Goal: Task Accomplishment & Management: Manage account settings

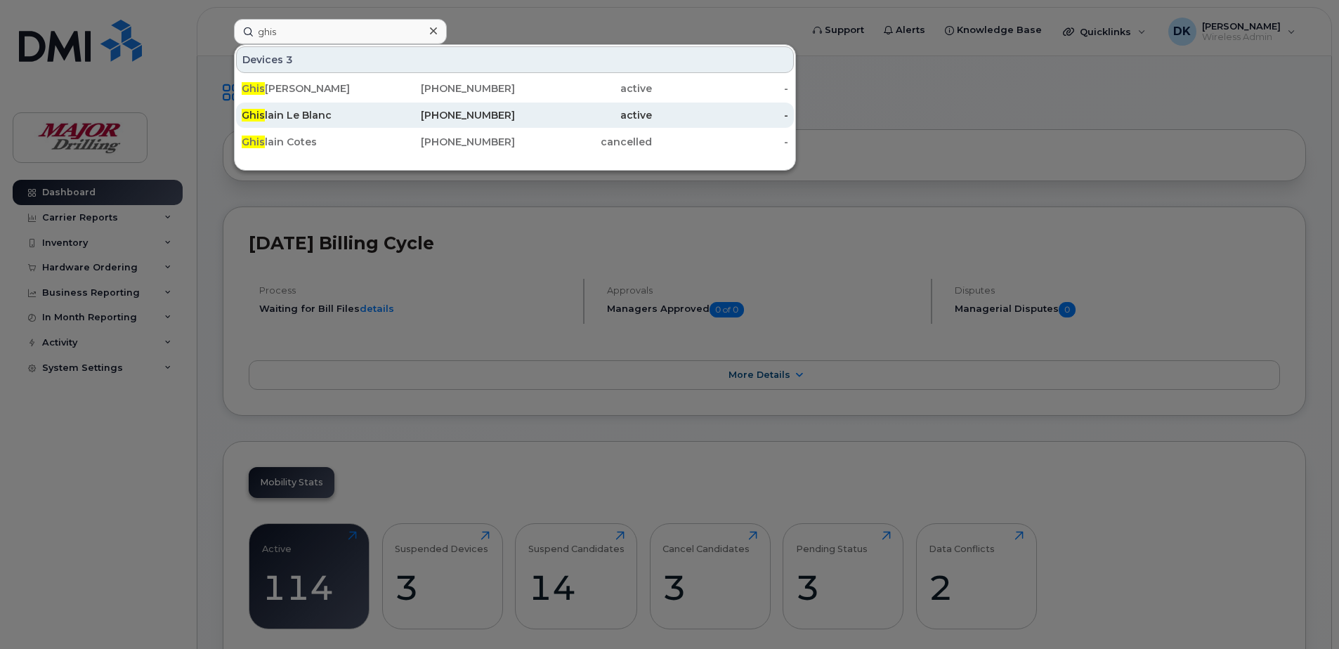
type input "ghis"
click at [323, 120] on div "Ghis lain Le Blanc" at bounding box center [310, 115] width 137 height 14
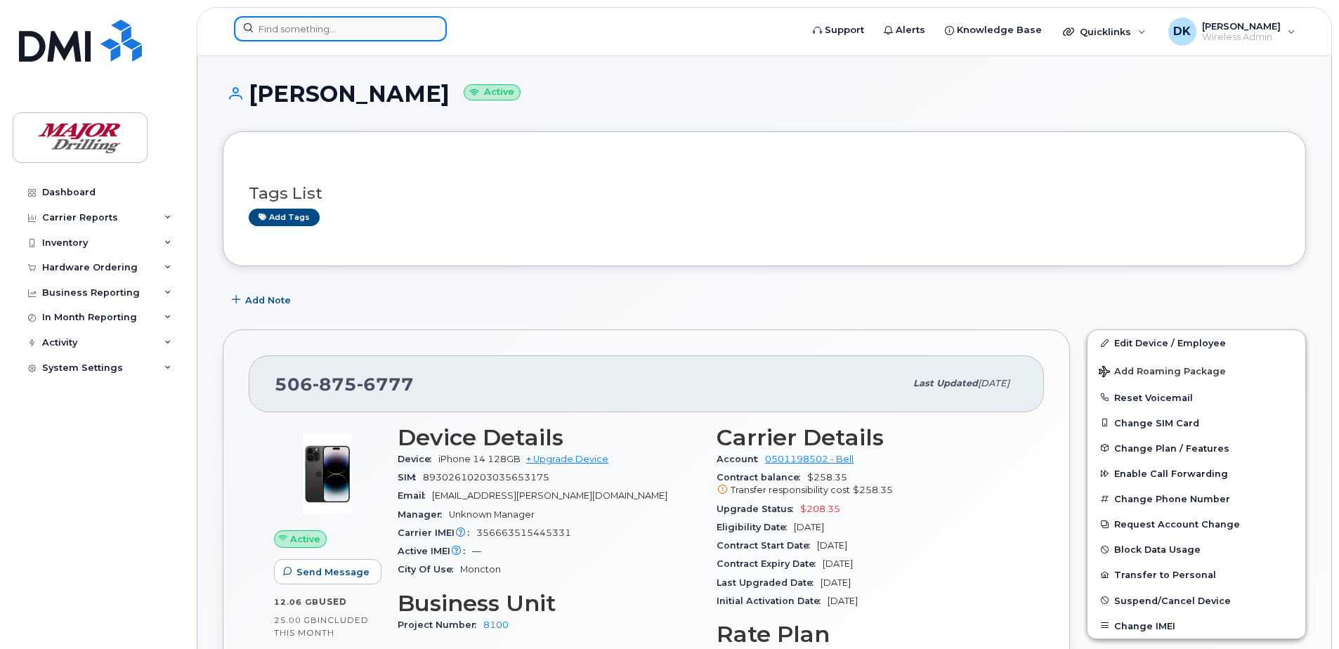
click at [316, 25] on input at bounding box center [340, 28] width 213 height 25
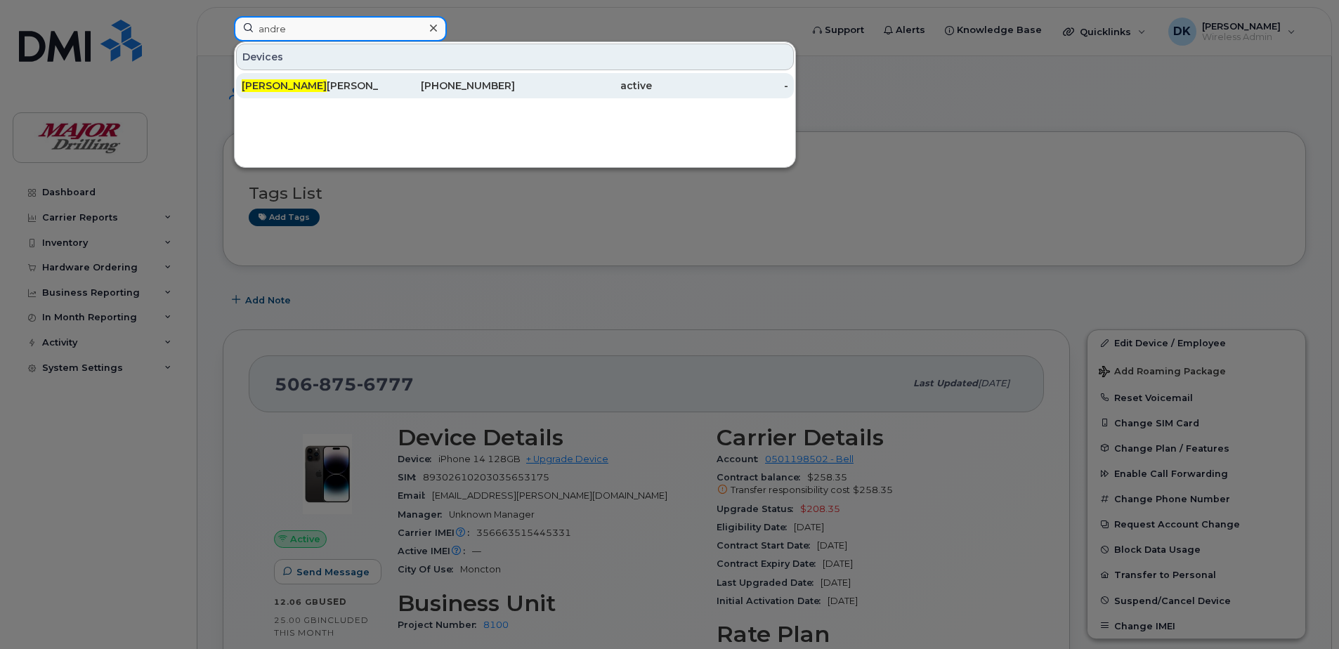
type input "andre"
click at [290, 84] on div "Andre Gagnon" at bounding box center [310, 86] width 137 height 14
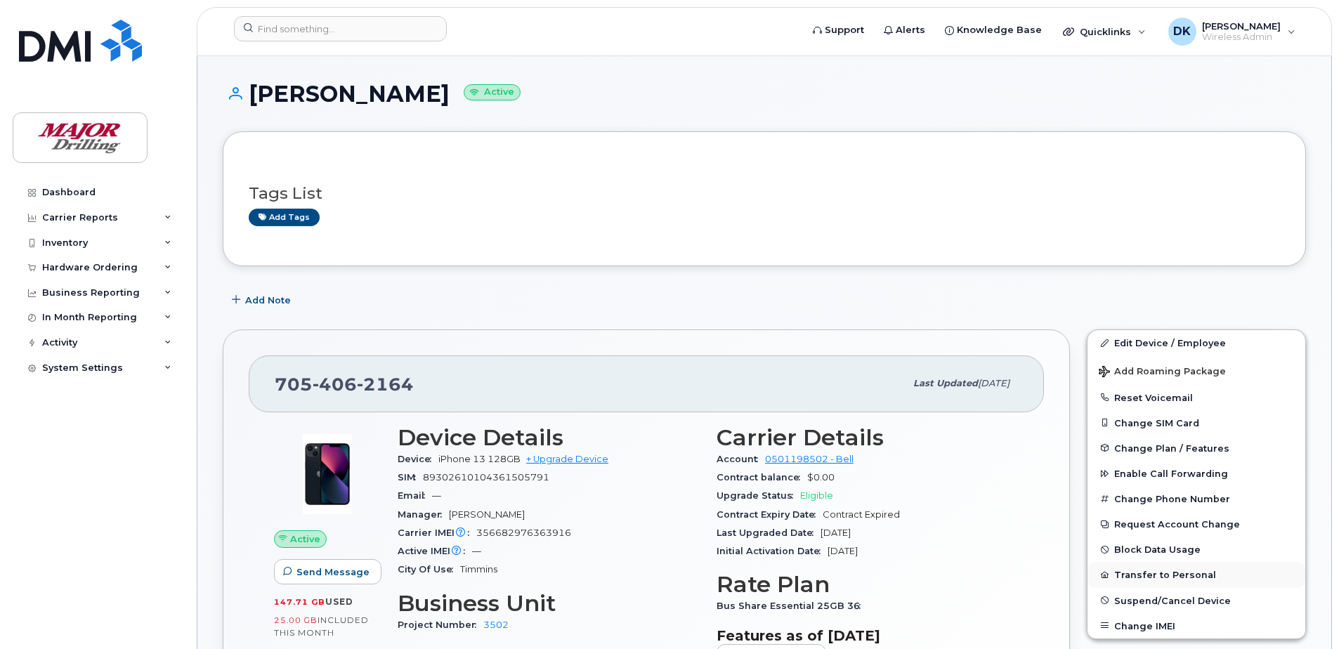
click at [1174, 573] on button "Transfer to Personal" at bounding box center [1197, 574] width 218 height 25
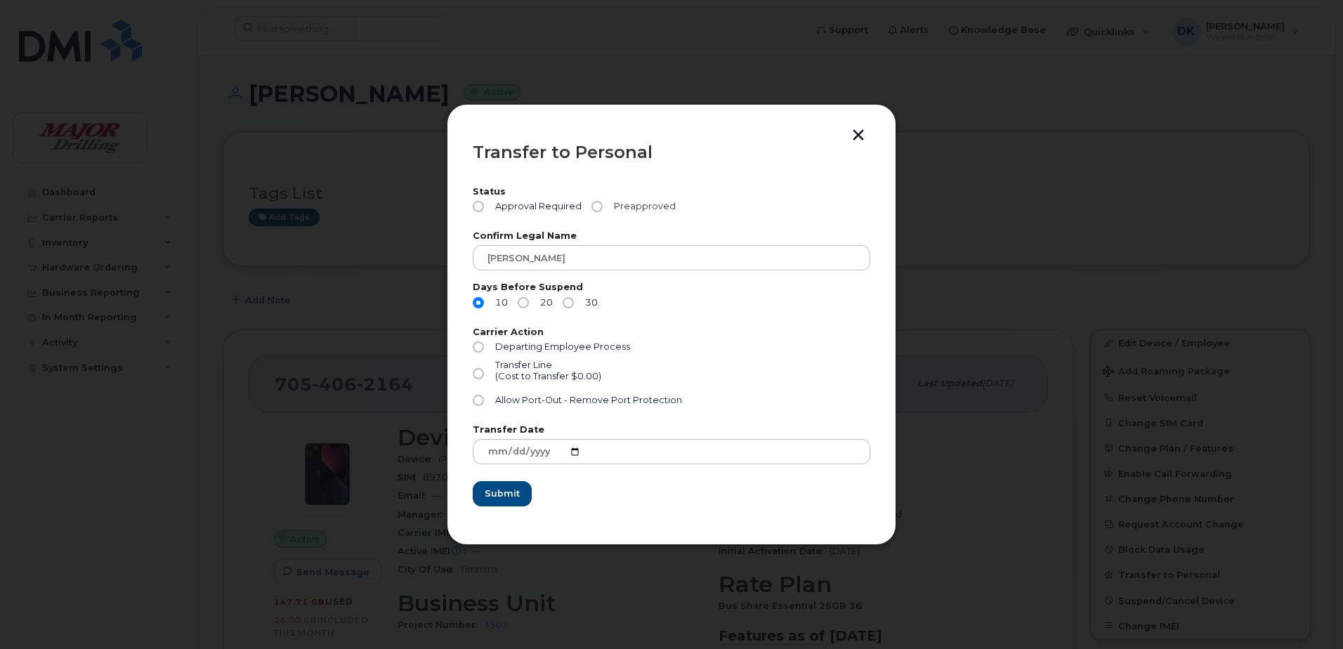
click at [623, 205] on span "Preapproved" at bounding box center [642, 206] width 67 height 11
click at [603, 205] on input "Preapproved" at bounding box center [597, 206] width 11 height 11
radio input "true"
click at [475, 401] on input "Allow Port-Out - Remove Port Protection" at bounding box center [478, 400] width 11 height 11
radio input "true"
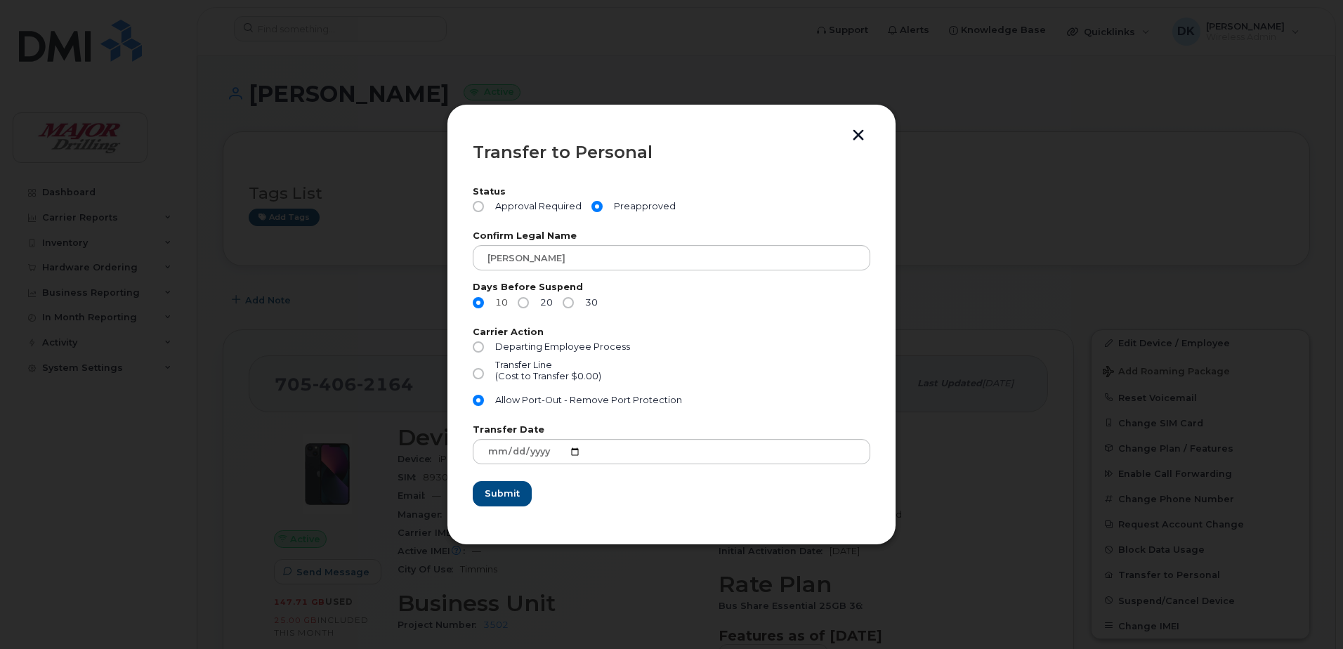
click at [476, 301] on input "10" at bounding box center [478, 302] width 11 height 11
drag, startPoint x: 523, startPoint y: 301, endPoint x: 535, endPoint y: 312, distance: 15.9
click at [523, 302] on input "20" at bounding box center [523, 302] width 11 height 11
radio input "true"
click at [478, 307] on input "10" at bounding box center [478, 302] width 11 height 11
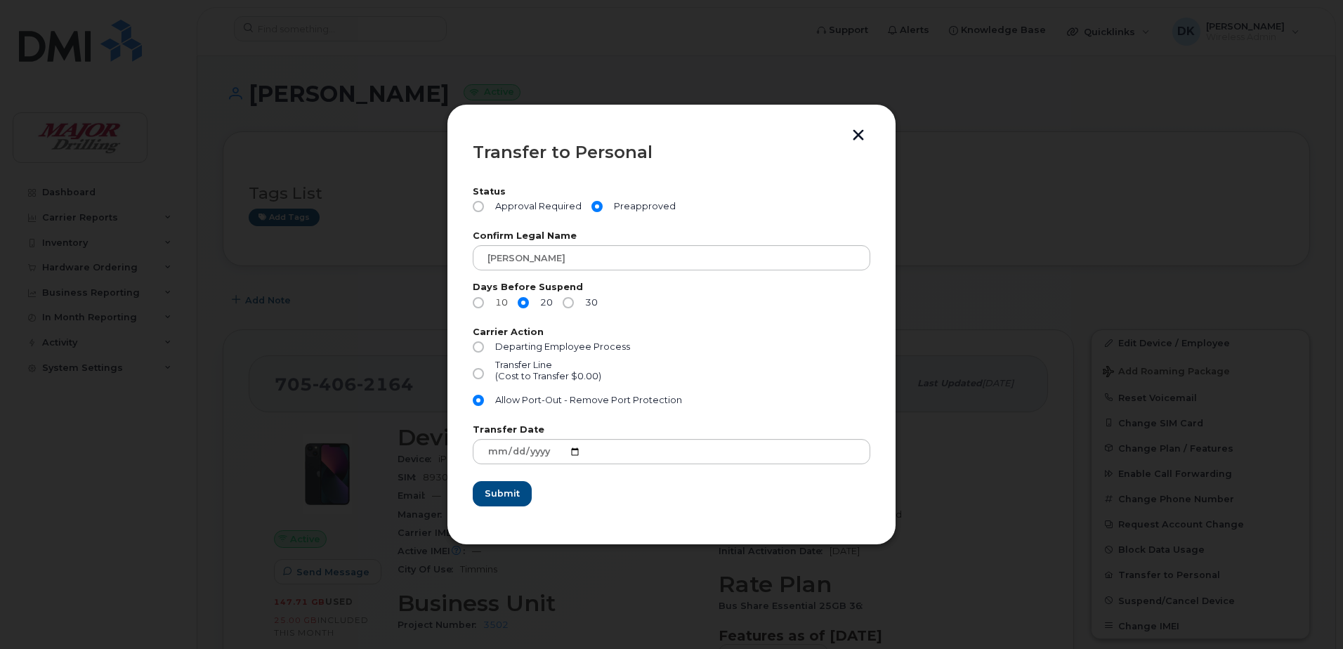
radio input "true"
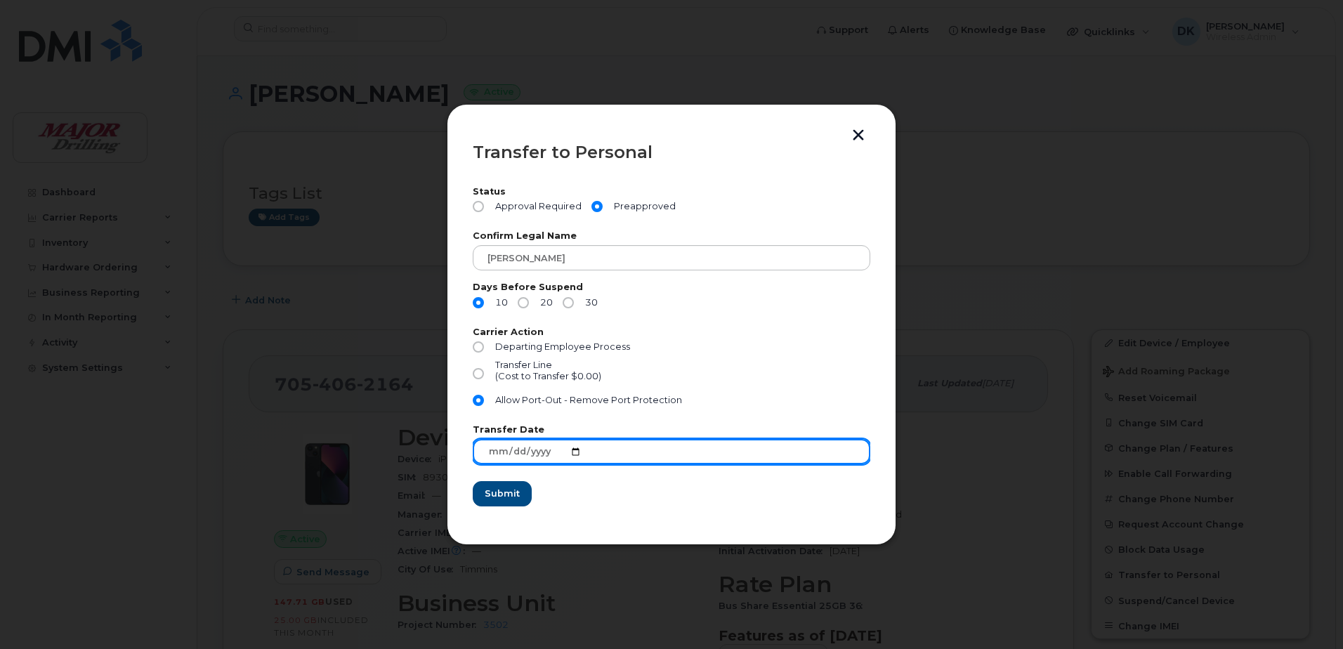
click at [574, 449] on input "2025-10-15" at bounding box center [672, 451] width 398 height 25
click at [577, 452] on input "2025-10-15" at bounding box center [672, 451] width 398 height 25
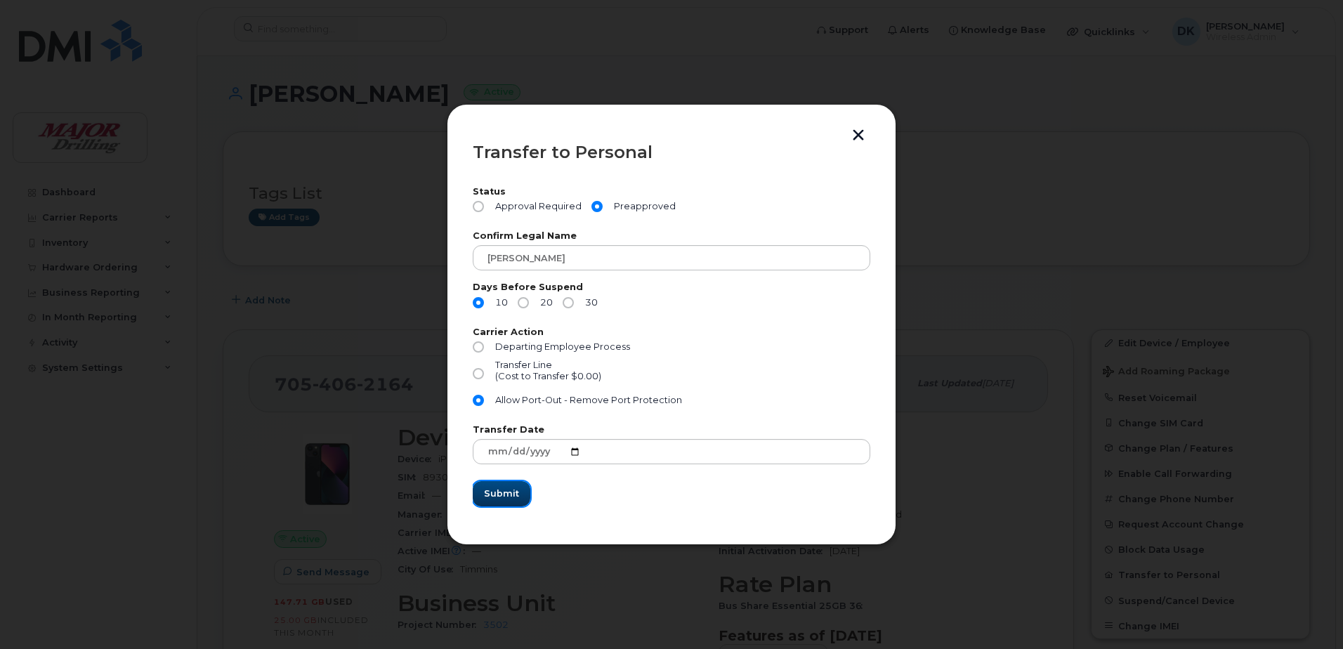
click at [512, 492] on span "Submit" at bounding box center [501, 493] width 35 height 13
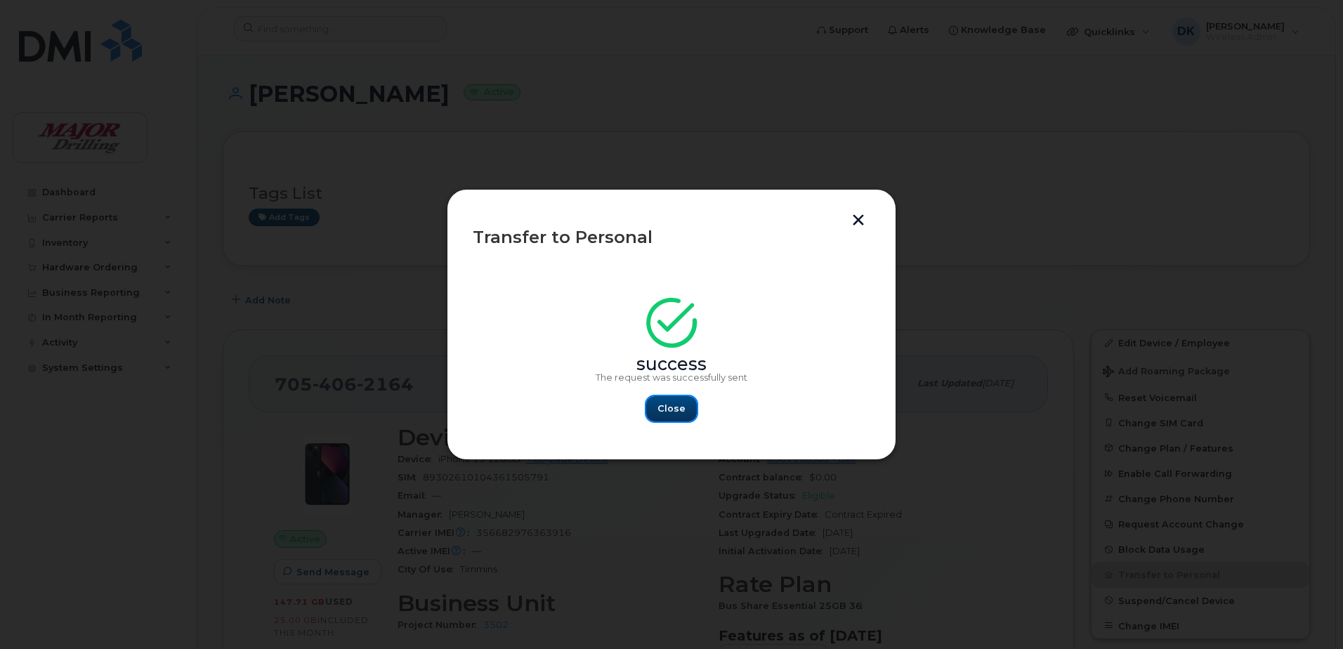
click at [685, 415] on button "Close" at bounding box center [671, 408] width 51 height 25
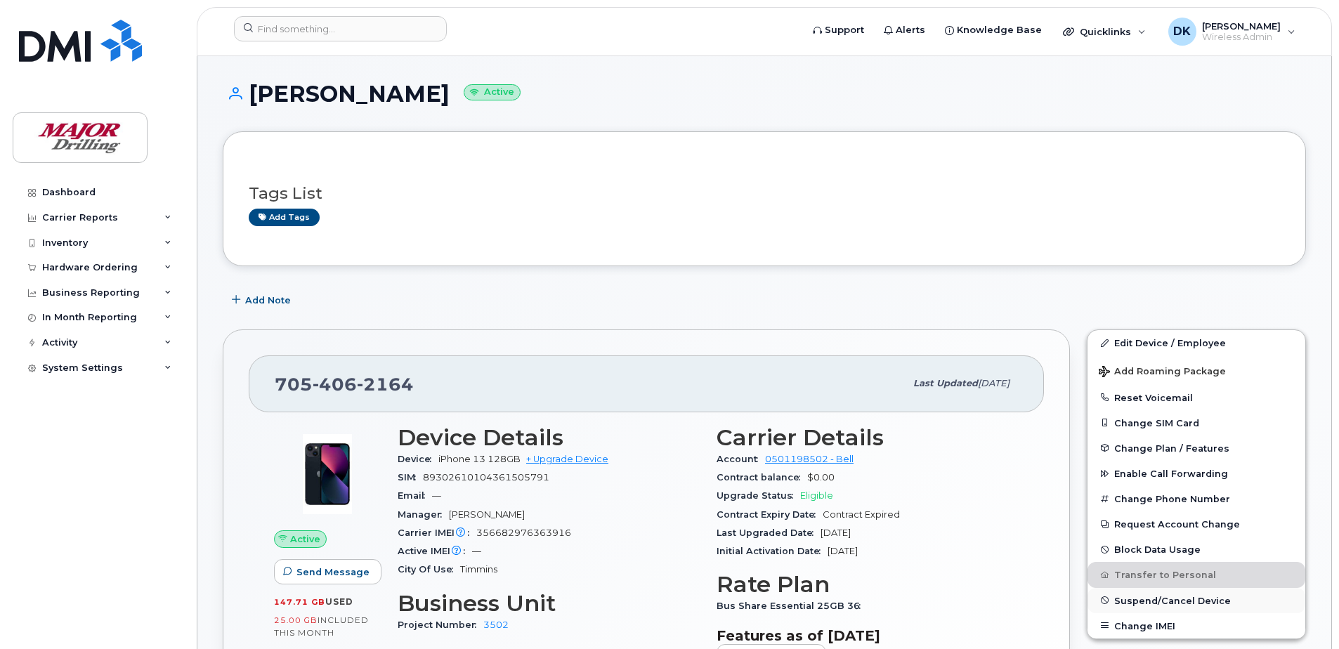
click at [1179, 596] on span "Suspend/Cancel Device" at bounding box center [1172, 600] width 117 height 11
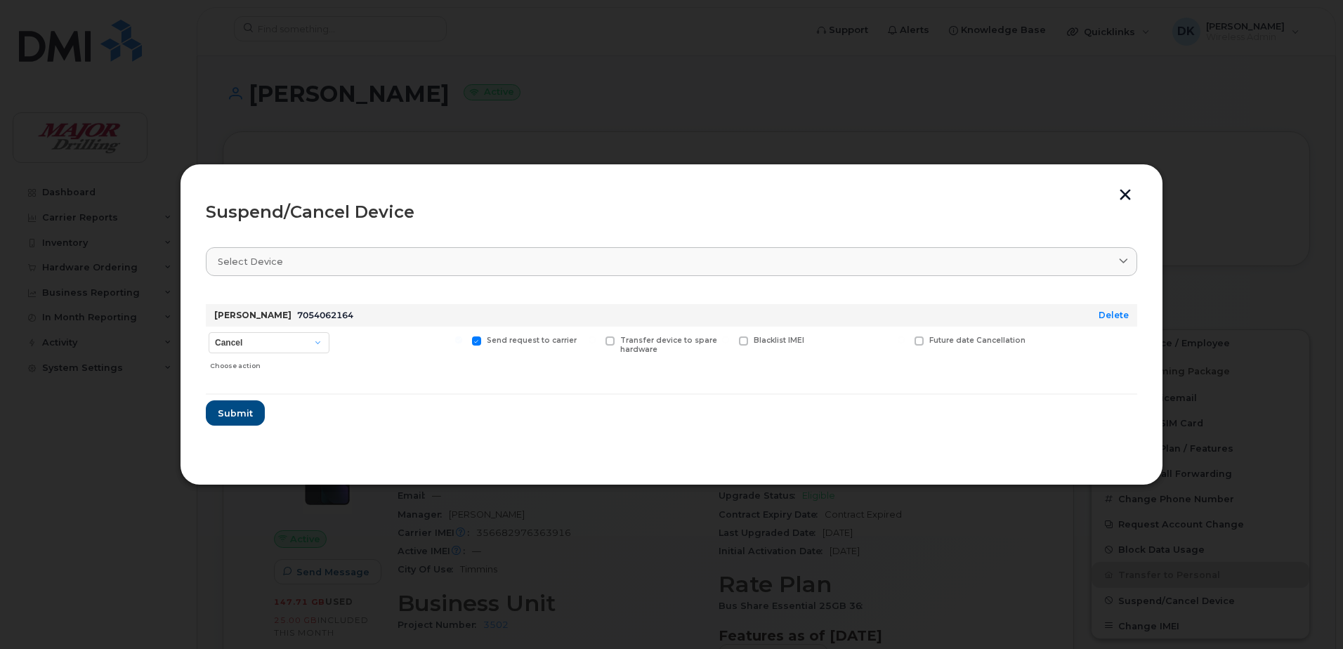
click at [912, 341] on div "Future date Cancellation" at bounding box center [971, 352] width 119 height 50
click at [912, 342] on div "Future date Cancellation" at bounding box center [971, 352] width 119 height 50
click at [921, 343] on span at bounding box center [919, 341] width 9 height 9
click at [905, 343] on input "Future date Cancellation" at bounding box center [901, 340] width 7 height 7
checkbox input "true"
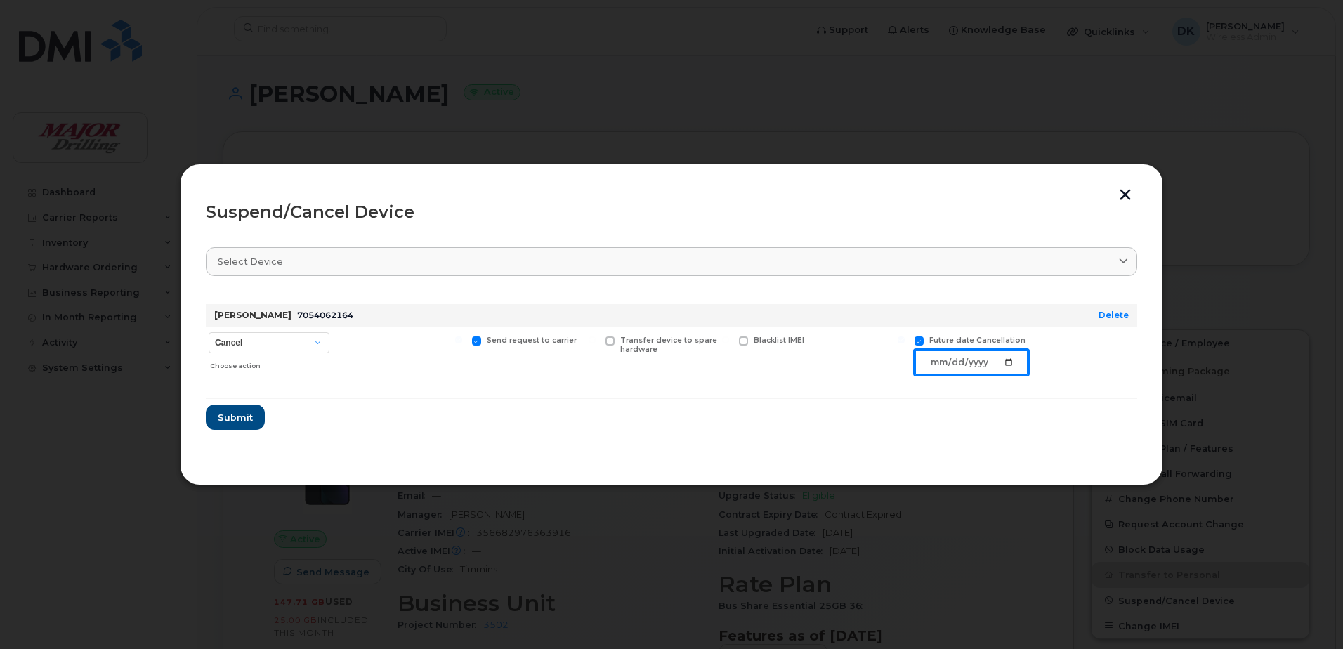
click at [957, 369] on input "date" at bounding box center [972, 362] width 114 height 25
click at [1010, 365] on input "date" at bounding box center [972, 362] width 114 height 25
type input "2025-10-20"
click at [233, 422] on span "Submit" at bounding box center [234, 417] width 35 height 13
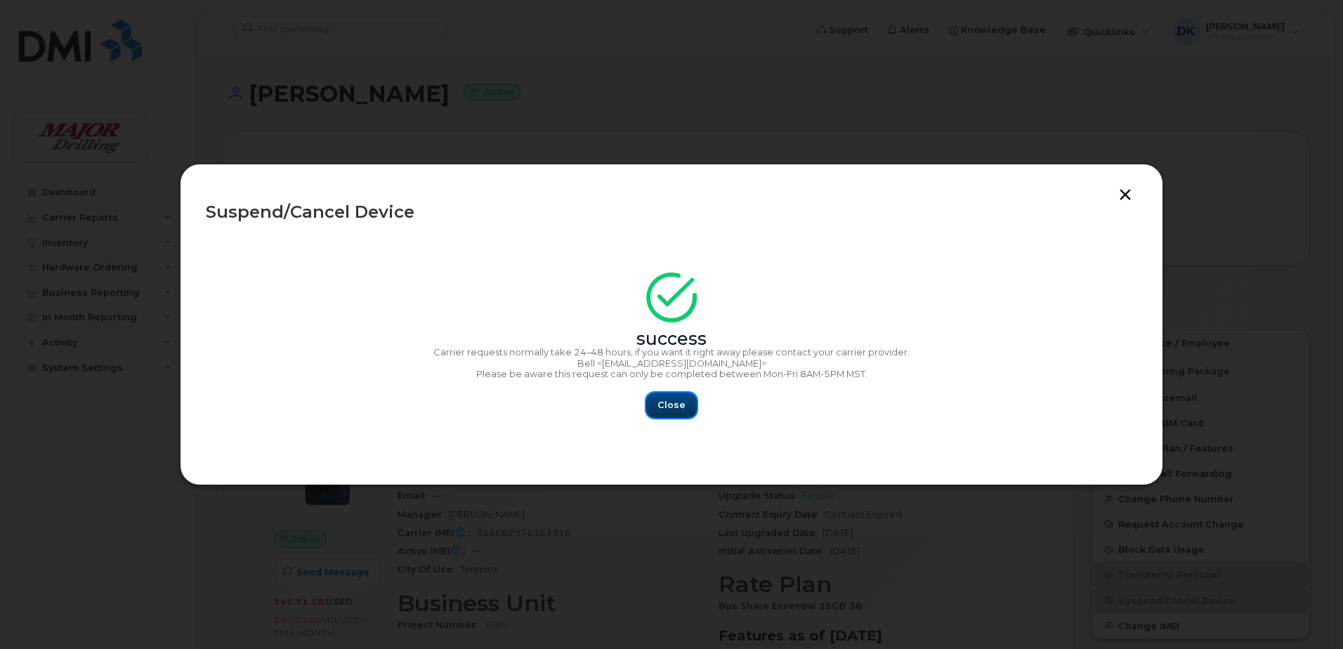
click at [675, 403] on span "Close" at bounding box center [672, 404] width 28 height 13
